Goal: Complete application form: Complete application form

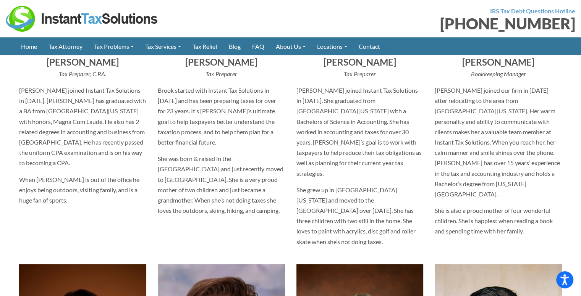
scroll to position [1748, 0]
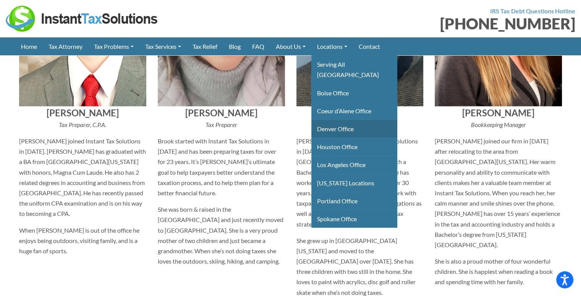
click at [337, 120] on link "Denver Office" at bounding box center [354, 129] width 86 height 18
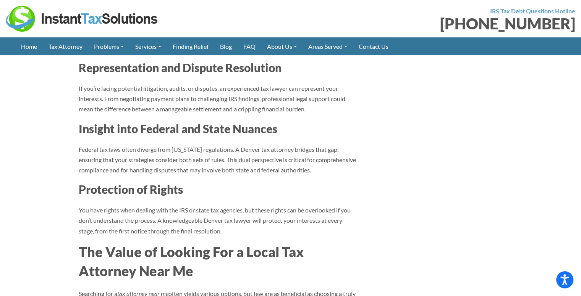
scroll to position [818, 0]
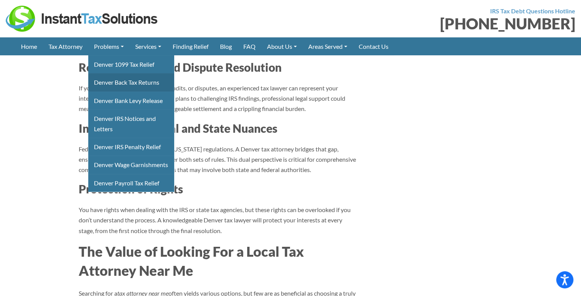
click at [124, 82] on link "Denver Back Tax Returns" at bounding box center [131, 82] width 86 height 18
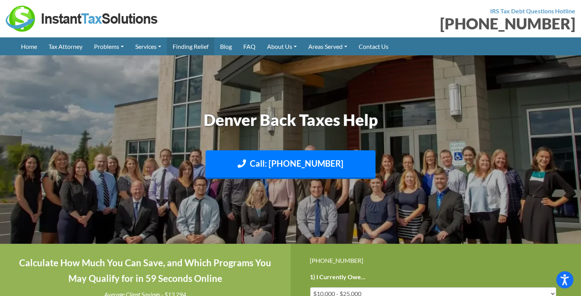
click at [192, 44] on link "Finding Relief" at bounding box center [190, 46] width 47 height 18
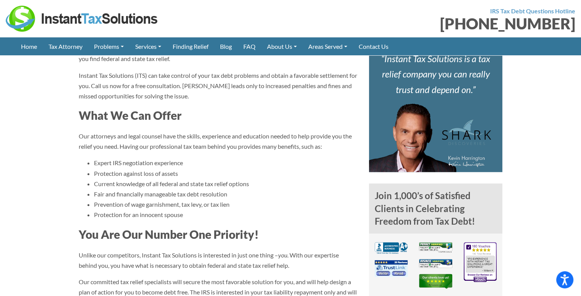
scroll to position [426, 0]
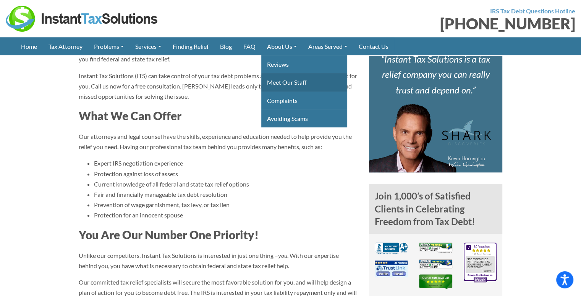
click at [292, 82] on link "Meet Our Staff" at bounding box center [304, 82] width 86 height 18
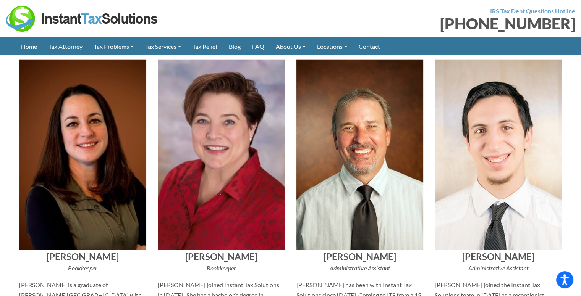
scroll to position [2004, 0]
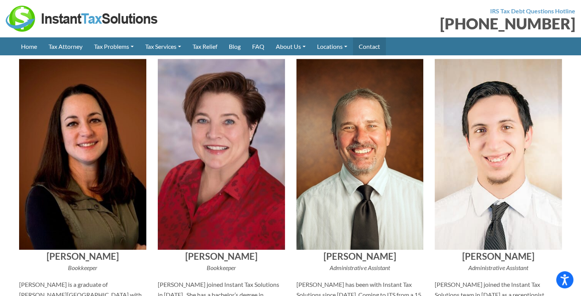
click at [383, 47] on link "Contact" at bounding box center [369, 46] width 33 height 18
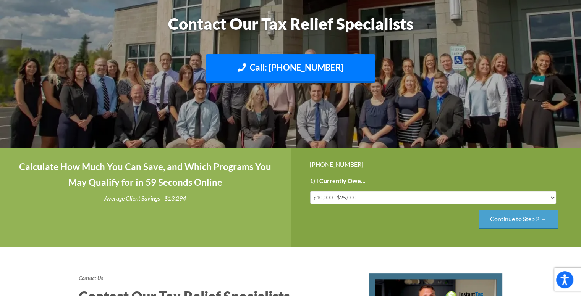
scroll to position [97, 0]
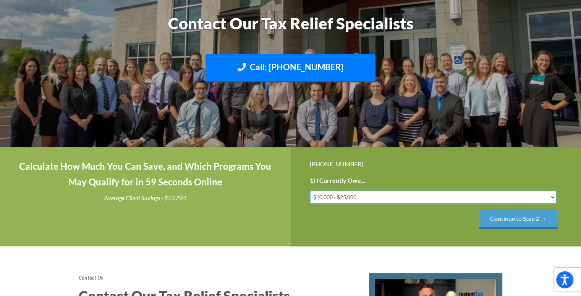
click at [354, 198] on select "Less than $10,000 $10,000 - $25,000 $25,000 - $50,000 $50,000 - $75,000 $75,000+" at bounding box center [433, 197] width 246 height 13
select select "50-75"
click at [310, 191] on select "Less than $10,000 $10,000 - $25,000 $25,000 - $50,000 $50,000 - $75,000 $75,000+" at bounding box center [433, 197] width 246 height 13
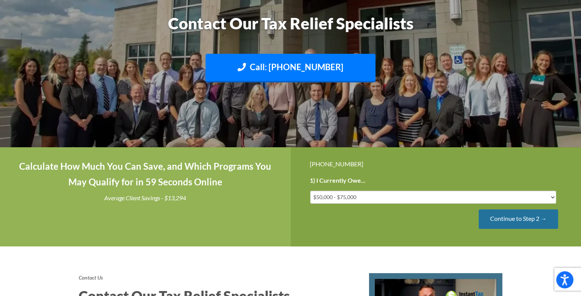
click at [502, 225] on input "Continue to Step 2 →" at bounding box center [517, 219] width 79 height 19
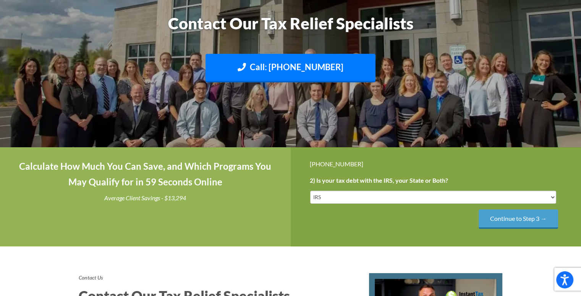
click at [508, 219] on input "Continue to Step 3 →" at bounding box center [517, 219] width 79 height 19
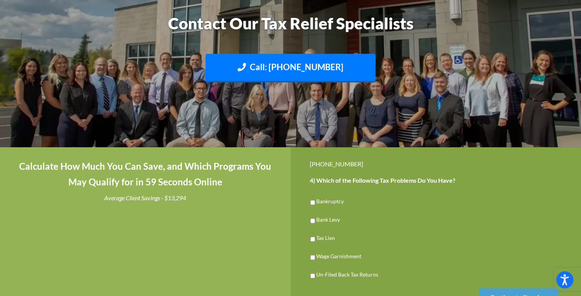
click at [353, 208] on li "Bankruptcy" at bounding box center [436, 201] width 252 height 15
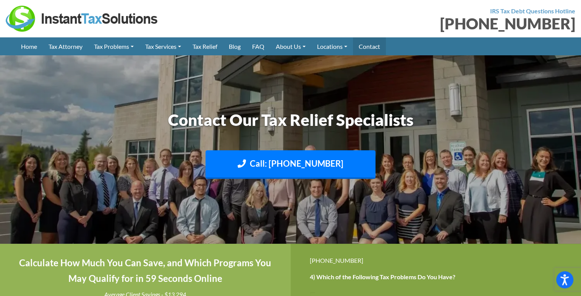
click at [379, 43] on link "Contact" at bounding box center [369, 46] width 33 height 18
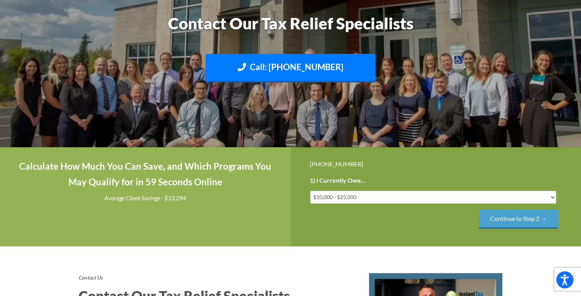
scroll to position [97, 0]
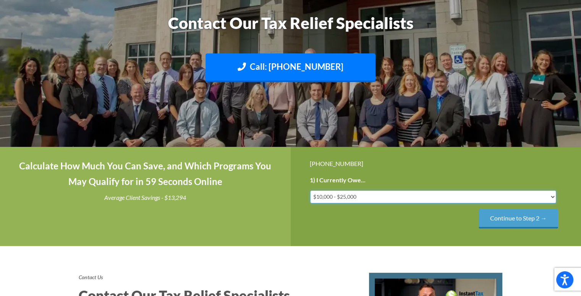
click at [390, 200] on select "Less than $10,000 $10,000 - $25,000 $25,000 - $50,000 $50,000 - $75,000 $75,000+" at bounding box center [433, 196] width 246 height 13
select select "50-75"
click at [310, 190] on select "Less than $10,000 $10,000 - $25,000 $25,000 - $50,000 $50,000 - $75,000 $75,000+" at bounding box center [433, 196] width 246 height 13
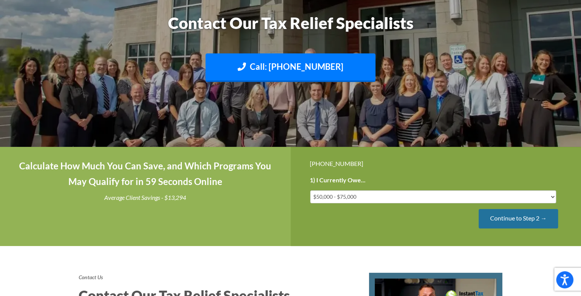
click at [498, 222] on input "Continue to Step 2 →" at bounding box center [517, 218] width 79 height 19
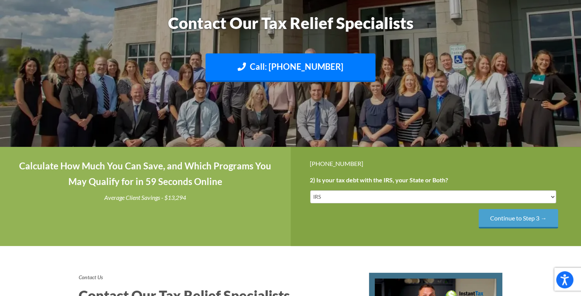
scroll to position [0, 0]
click at [456, 196] on select "IRS State Both IRS and State" at bounding box center [433, 196] width 246 height 13
select select "Both IRS and State"
click at [310, 190] on select "IRS State Both IRS and State" at bounding box center [433, 196] width 246 height 13
click at [503, 223] on input "Continue to Step 3 →" at bounding box center [517, 218] width 79 height 19
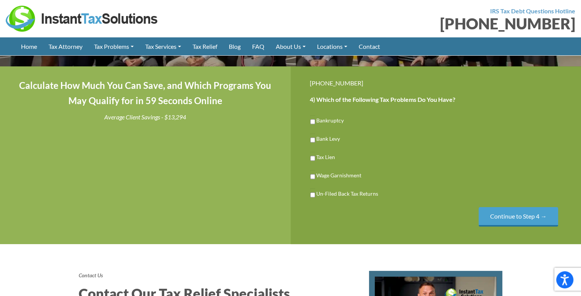
scroll to position [126, 0]
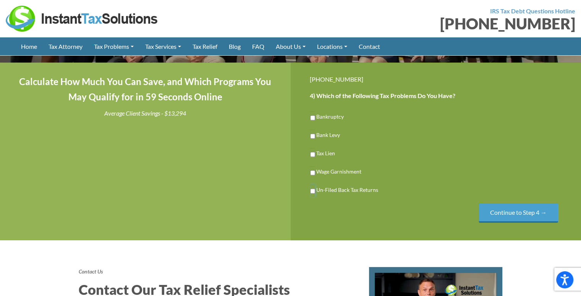
click at [313, 193] on input "Un-Filed Back Tax Returns" at bounding box center [312, 191] width 5 height 13
checkbox input "true"
click at [517, 213] on input "Continue to Step 4 →" at bounding box center [517, 212] width 79 height 19
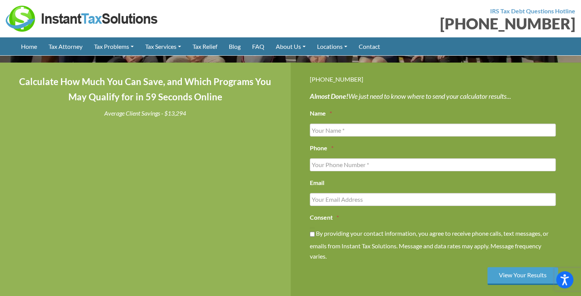
scroll to position [0, 0]
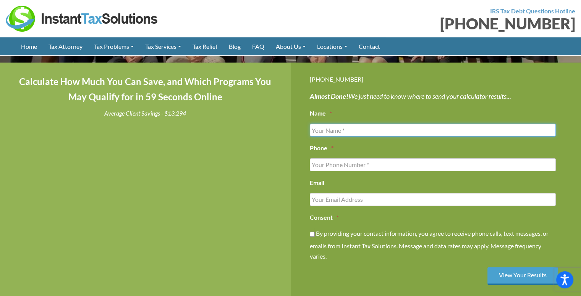
click at [466, 127] on input "Name *" at bounding box center [433, 130] width 246 height 13
type input "Cameron Schmidt"
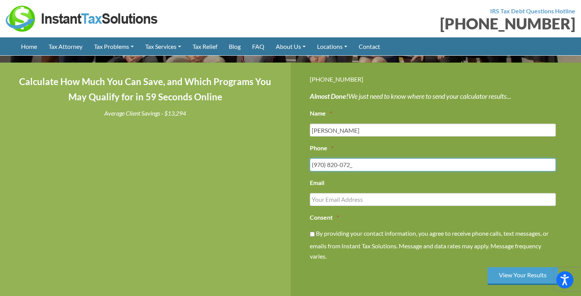
type input "(970) 820-0725"
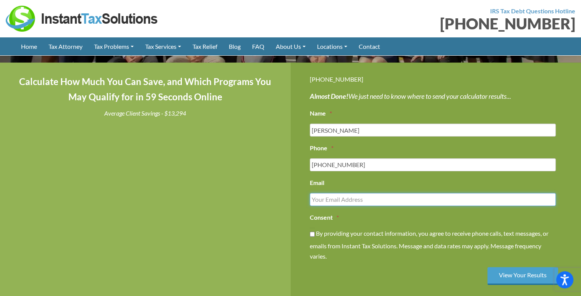
click at [407, 198] on input "Email" at bounding box center [433, 199] width 246 height 13
type input "schmidtcam@gmail.com"
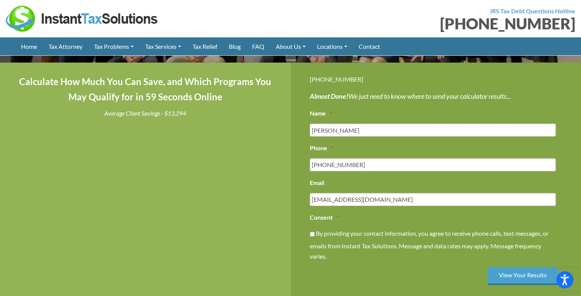
click at [315, 232] on div "By providing your contact information, you agree to receive phone calls, text m…" at bounding box center [433, 245] width 246 height 34
click at [311, 233] on input "By providing your contact information, you agree to receive phone calls, text m…" at bounding box center [312, 234] width 5 height 13
checkbox input "true"
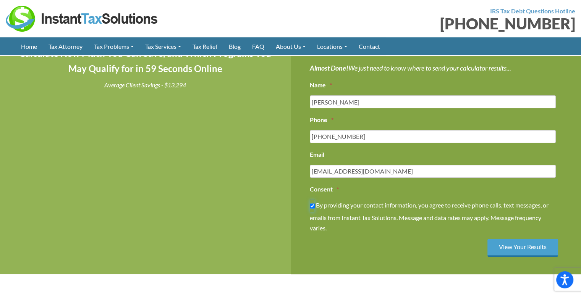
scroll to position [155, 0]
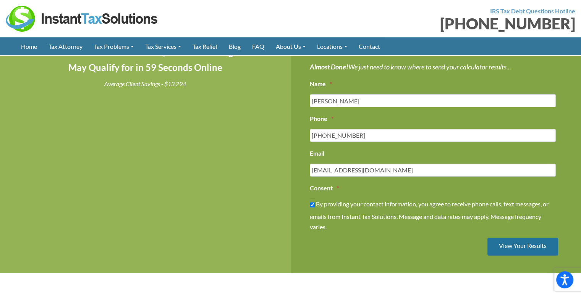
click at [498, 246] on input "View Your Results" at bounding box center [522, 247] width 71 height 18
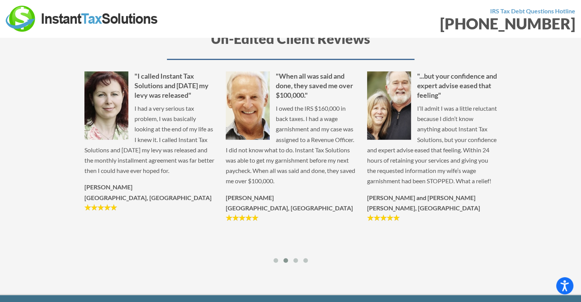
scroll to position [184, 0]
click at [275, 262] on span at bounding box center [275, 260] width 5 height 5
